Goal: Transaction & Acquisition: Purchase product/service

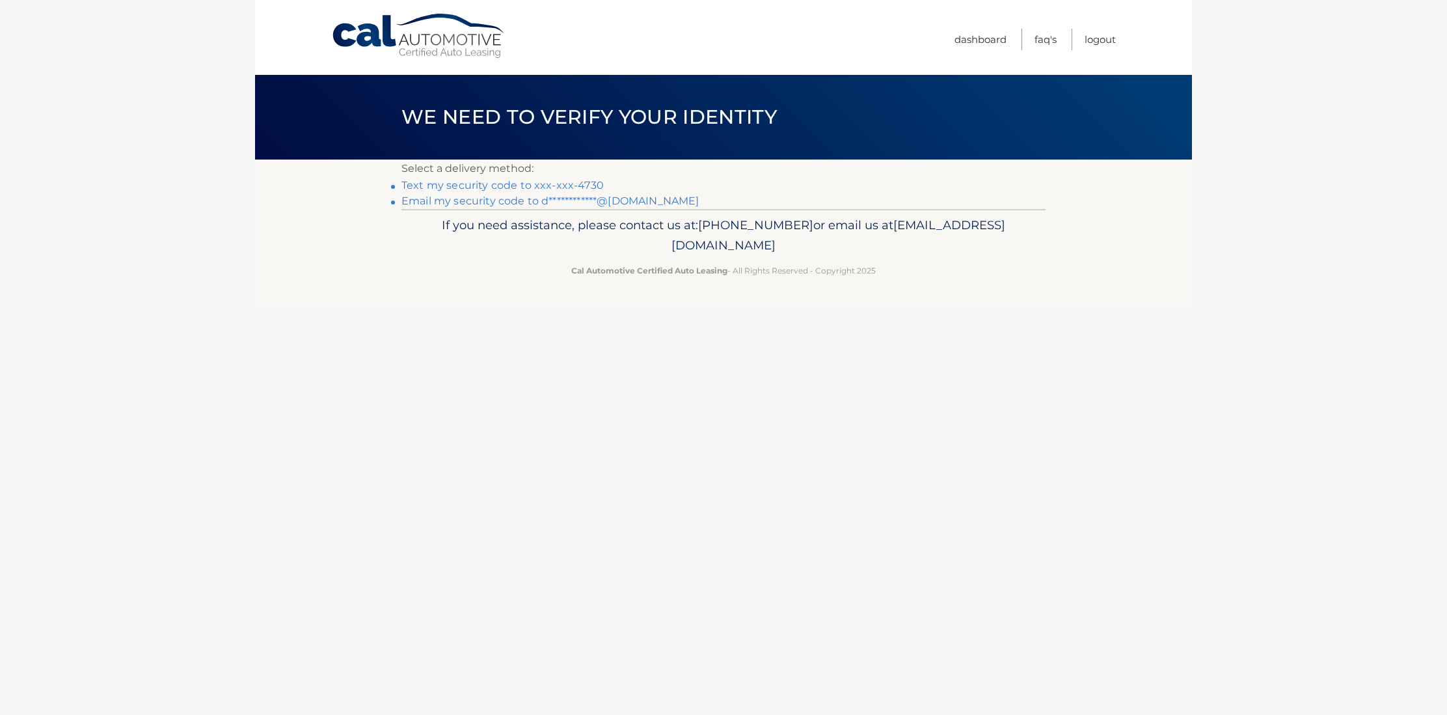
click at [476, 186] on link "Text my security code to xxx-xxx-4730" at bounding box center [503, 185] width 202 height 12
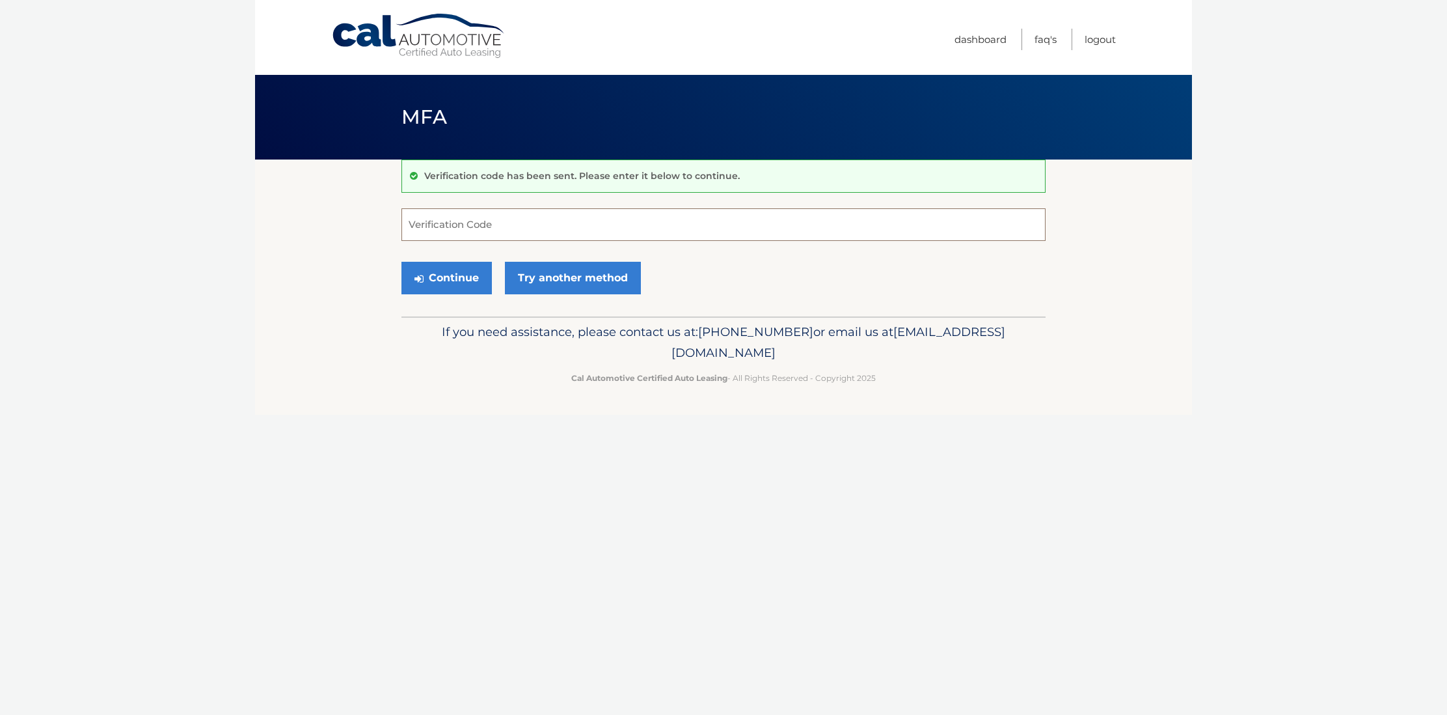
click at [457, 225] on input "Verification Code" at bounding box center [724, 224] width 644 height 33
type input "178861"
click at [461, 276] on button "Continue" at bounding box center [447, 278] width 90 height 33
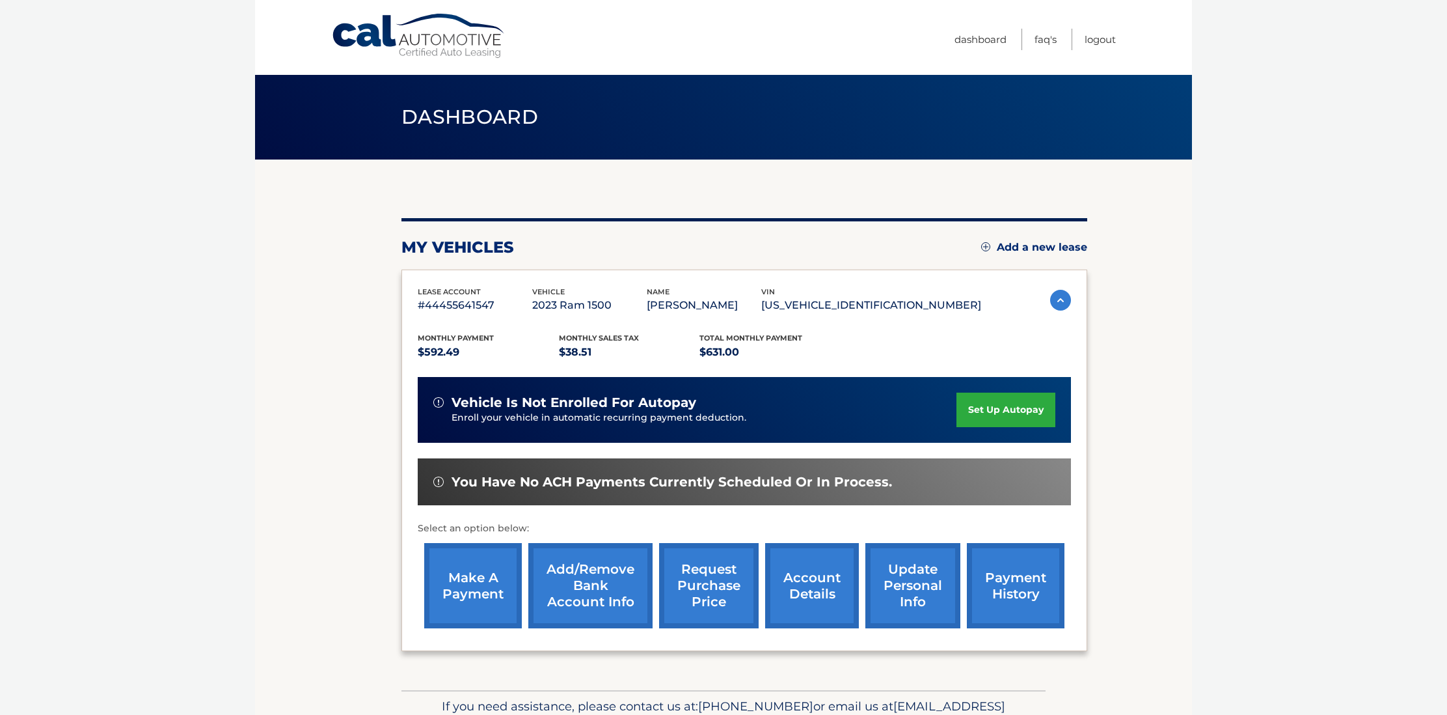
click at [471, 588] on link "make a payment" at bounding box center [473, 585] width 98 height 85
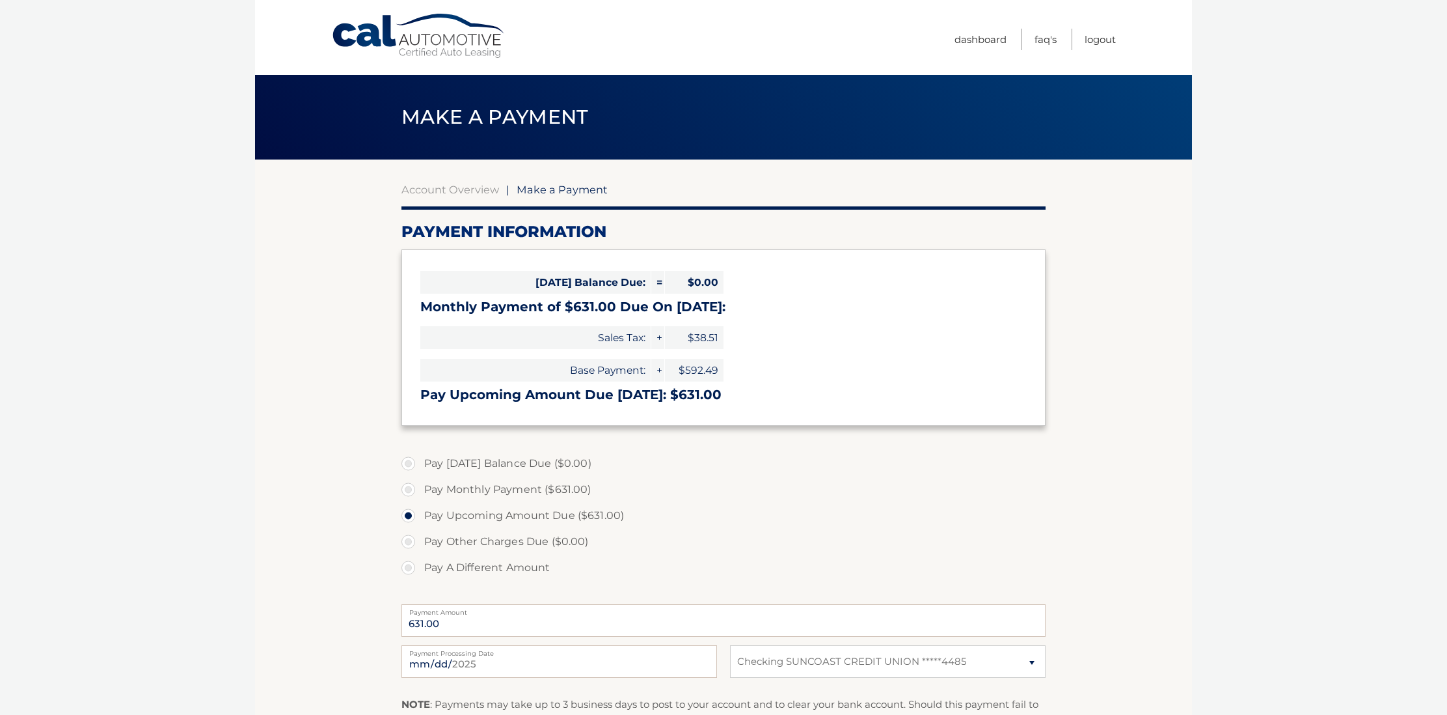
select select "M2IyZGJkOTItODM2Zi00ZTk5LTlkOGMtNDhmYmQ3NTU4MzM3"
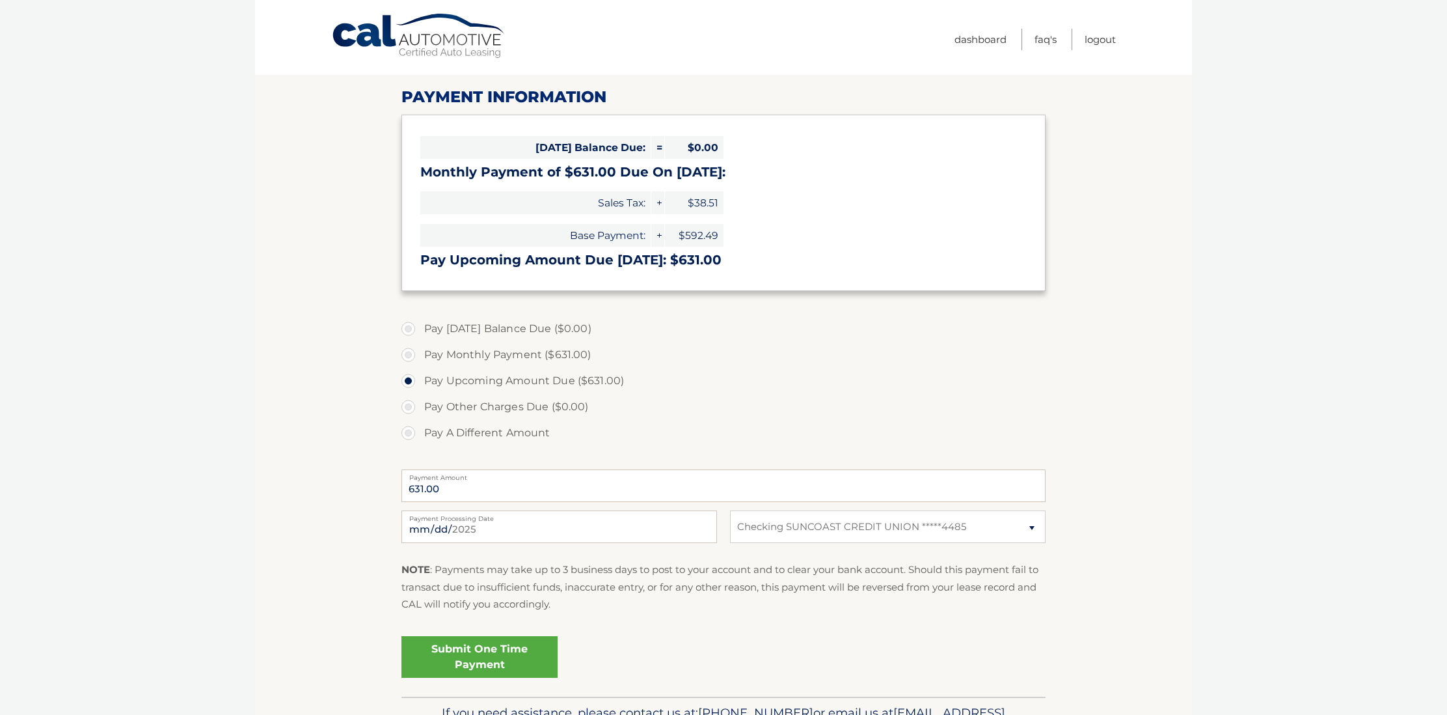
scroll to position [140, 0]
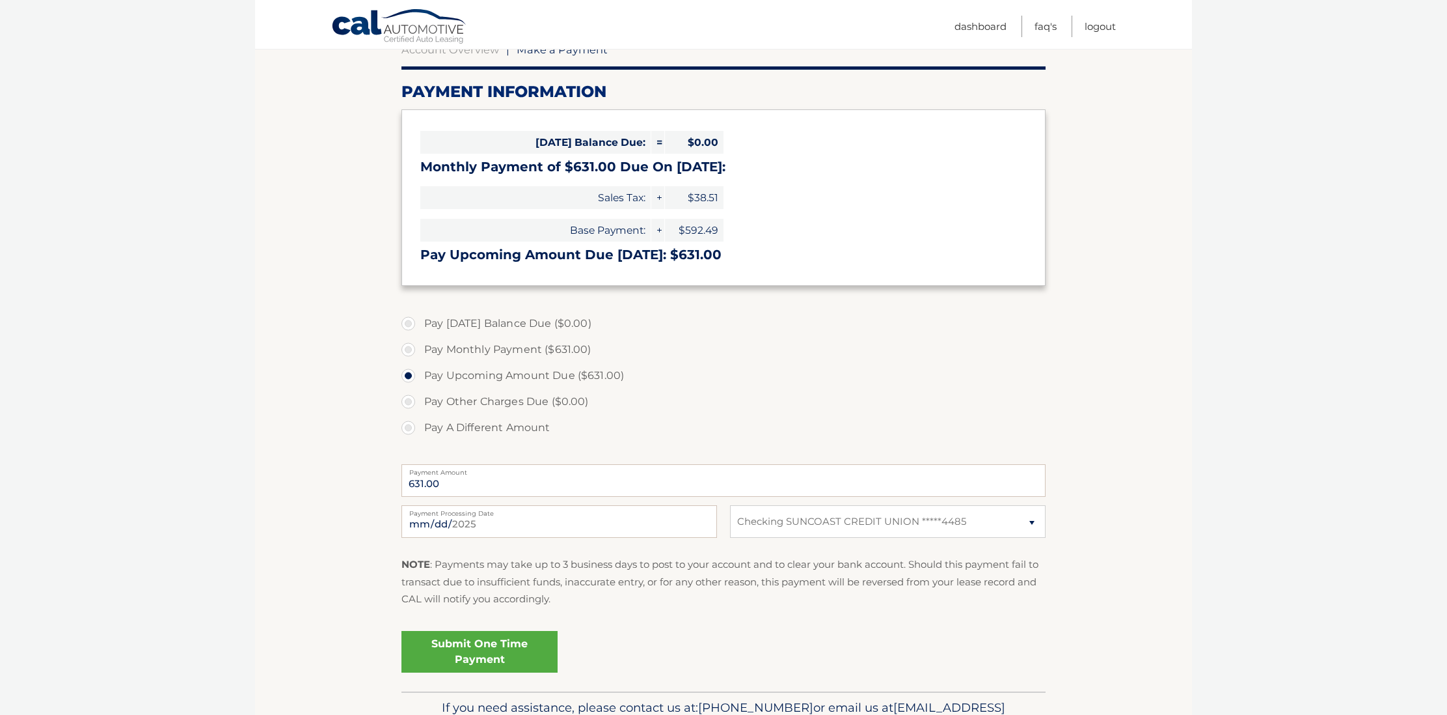
click at [476, 642] on link "Submit One Time Payment" at bounding box center [480, 652] width 156 height 42
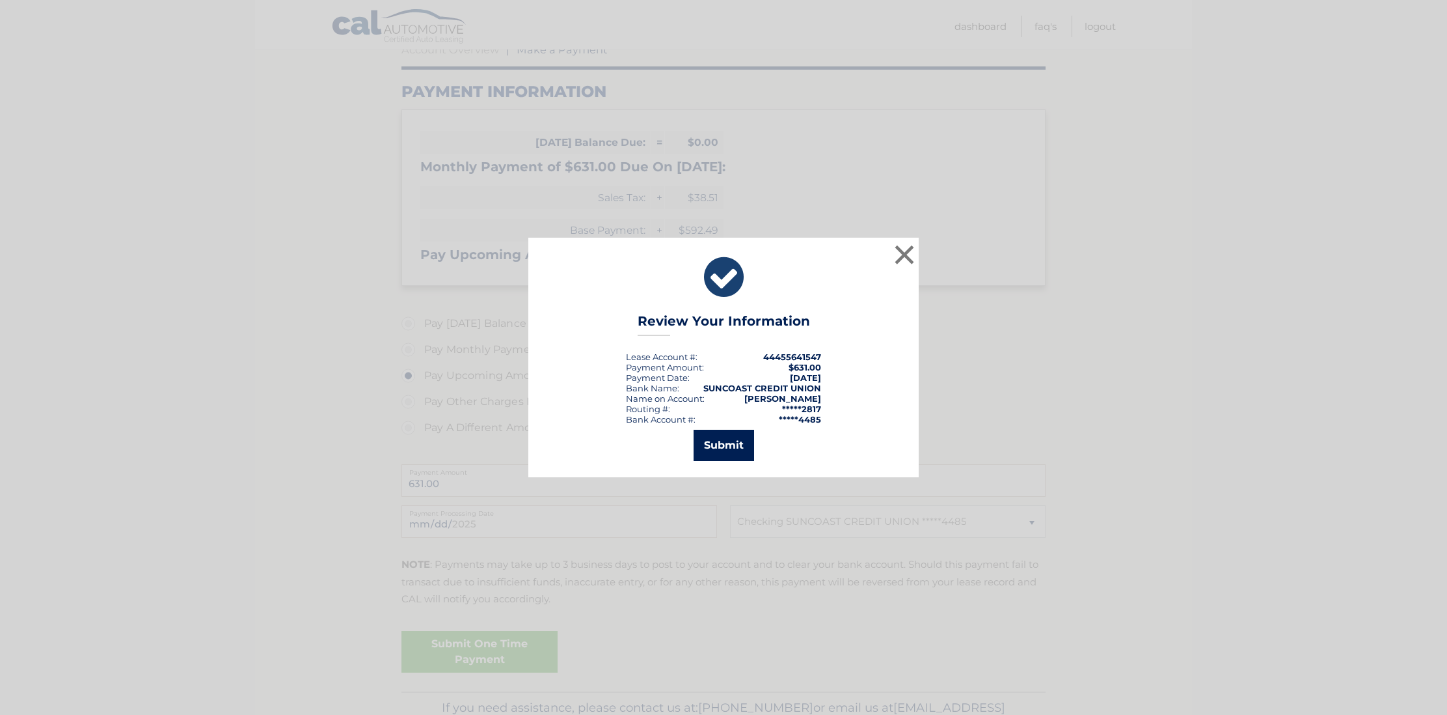
click at [713, 450] on button "Submit" at bounding box center [724, 444] width 61 height 31
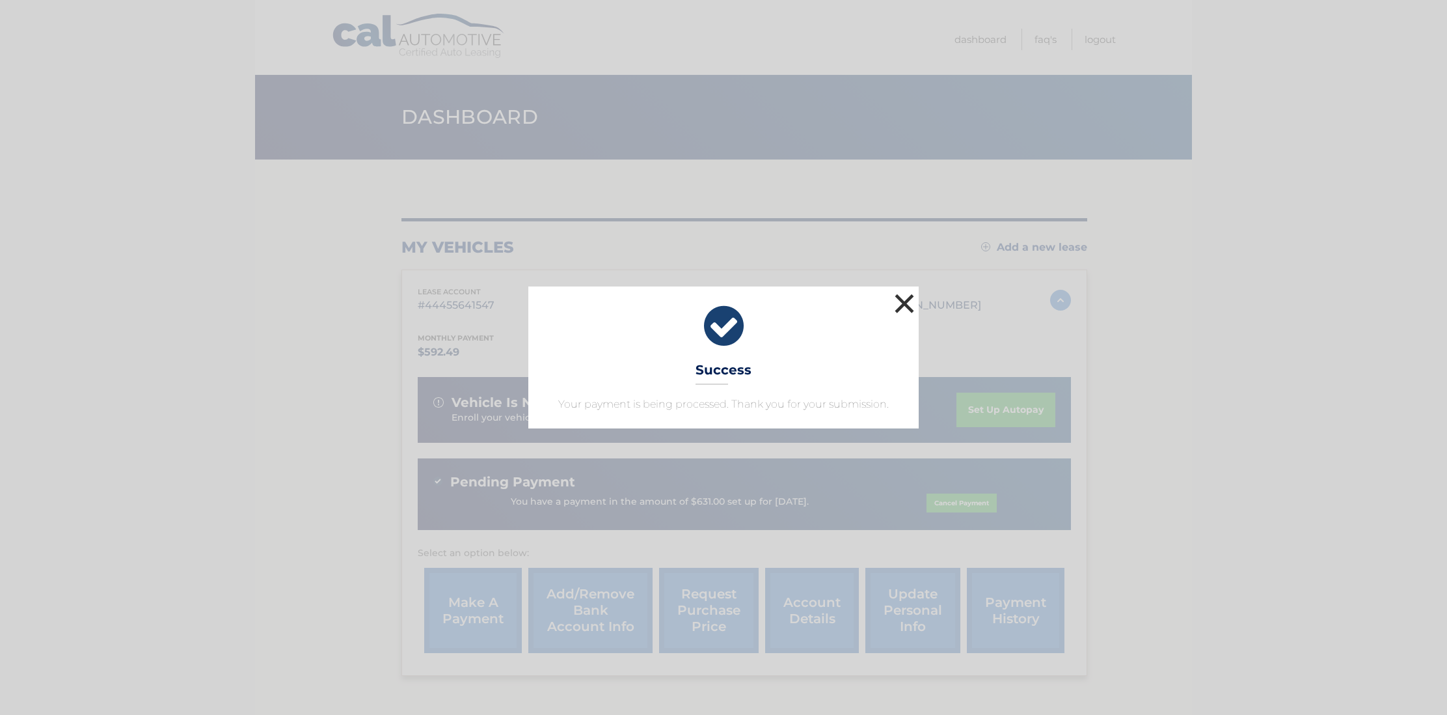
click at [906, 302] on button "×" at bounding box center [905, 303] width 26 height 26
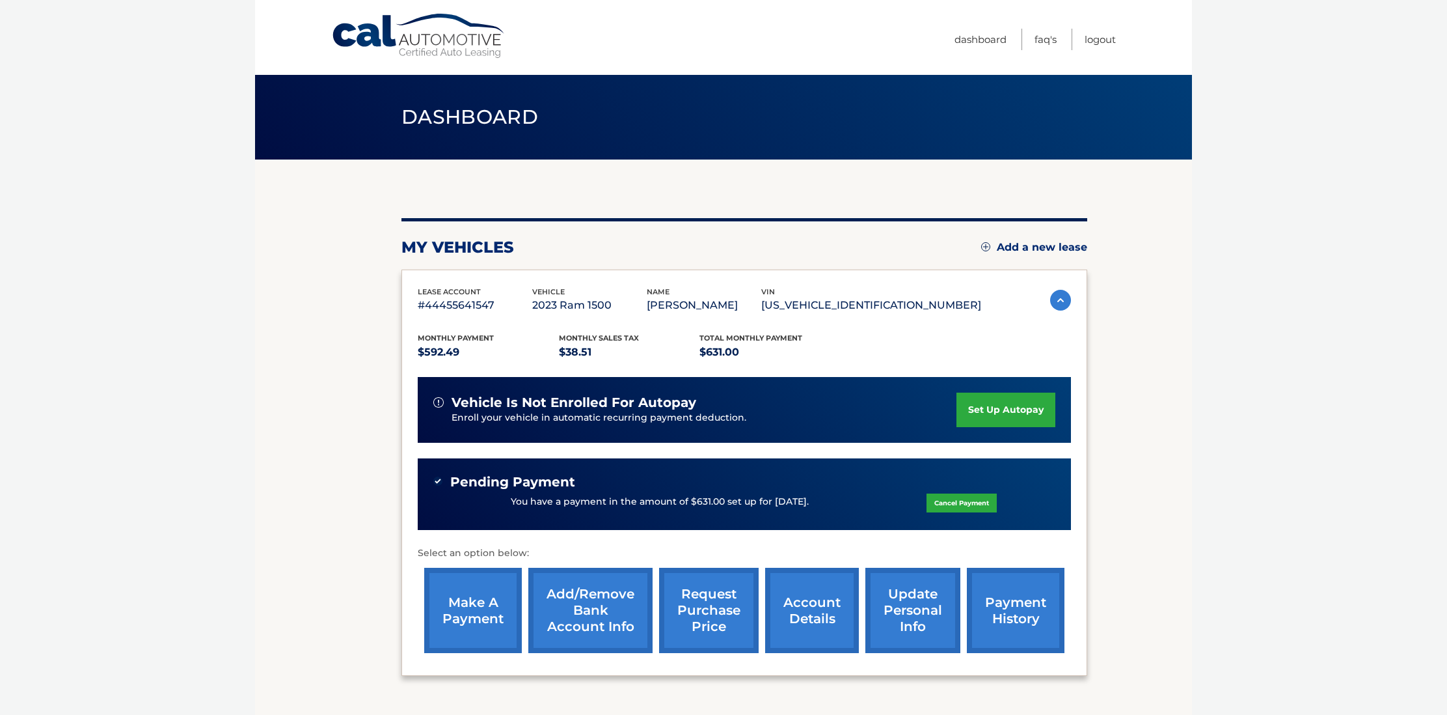
click at [718, 605] on link "request purchase price" at bounding box center [709, 609] width 100 height 85
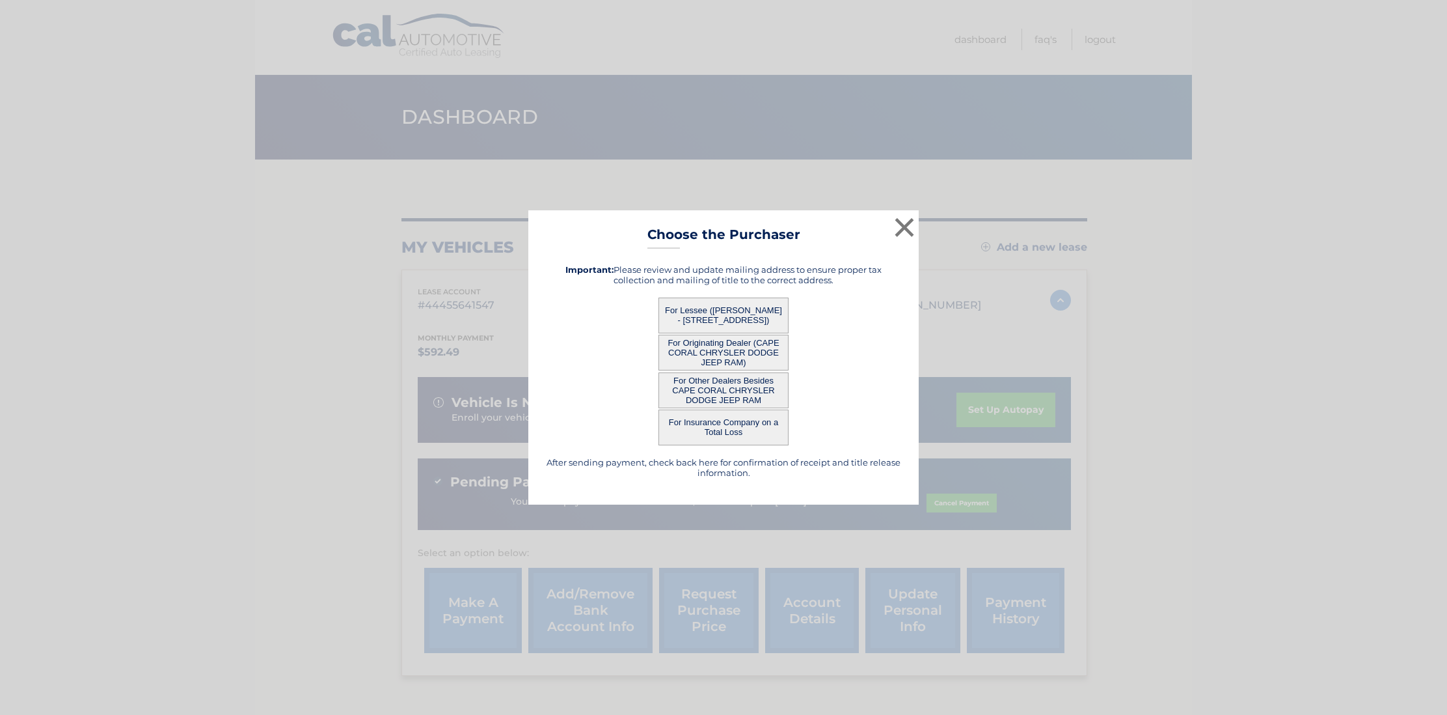
click at [705, 310] on button "For Lessee ([PERSON_NAME] - [STREET_ADDRESS])" at bounding box center [724, 315] width 130 height 36
click at [700, 320] on button "For Lessee ([PERSON_NAME] - [STREET_ADDRESS])" at bounding box center [724, 315] width 130 height 36
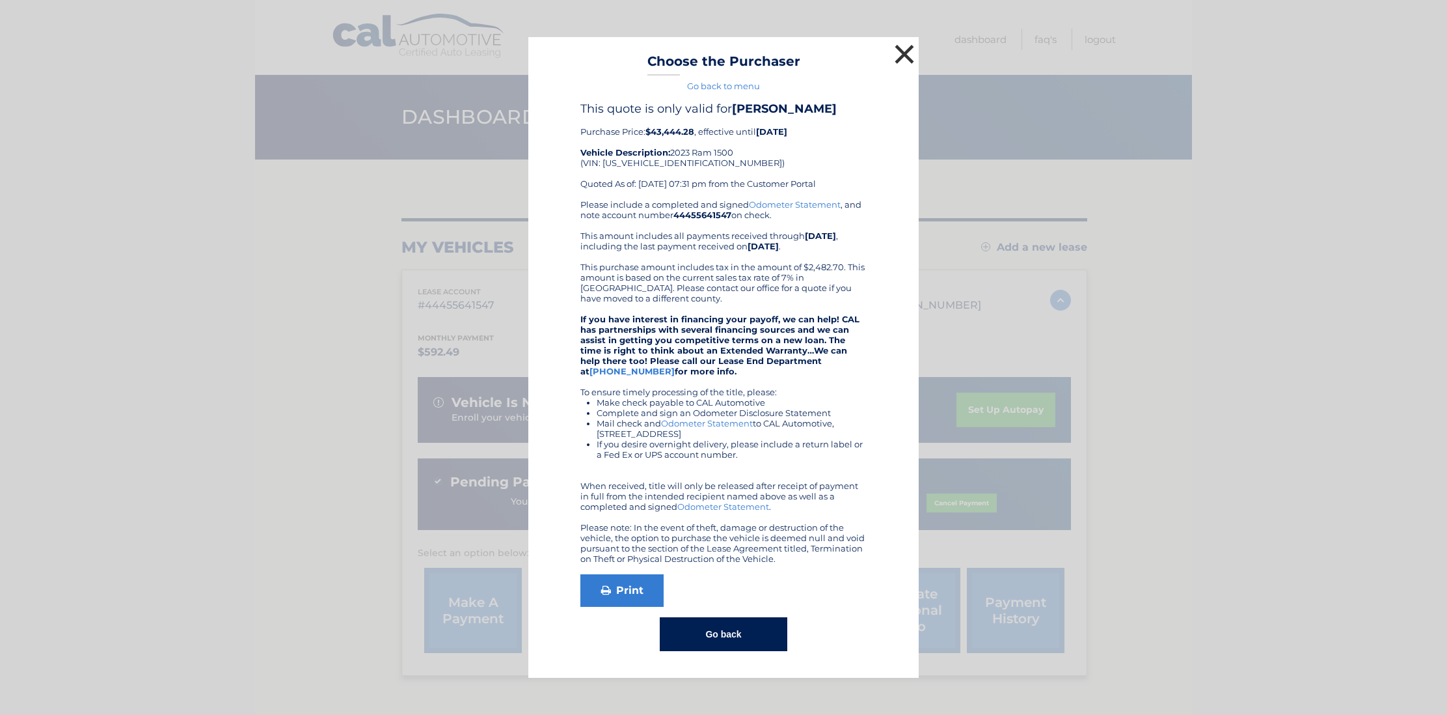
click at [903, 55] on button "×" at bounding box center [905, 54] width 26 height 26
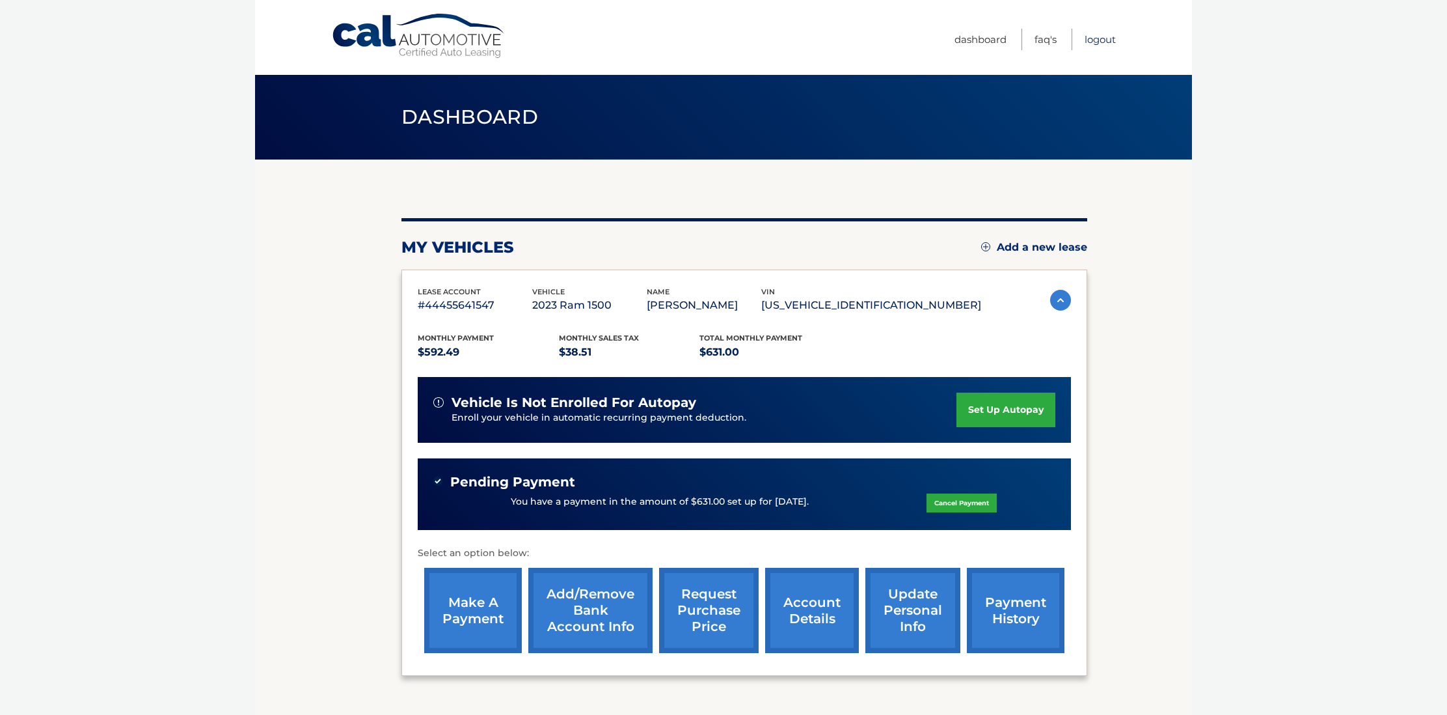
click at [1093, 41] on link "Logout" at bounding box center [1100, 39] width 31 height 21
